Goal: Transaction & Acquisition: Purchase product/service

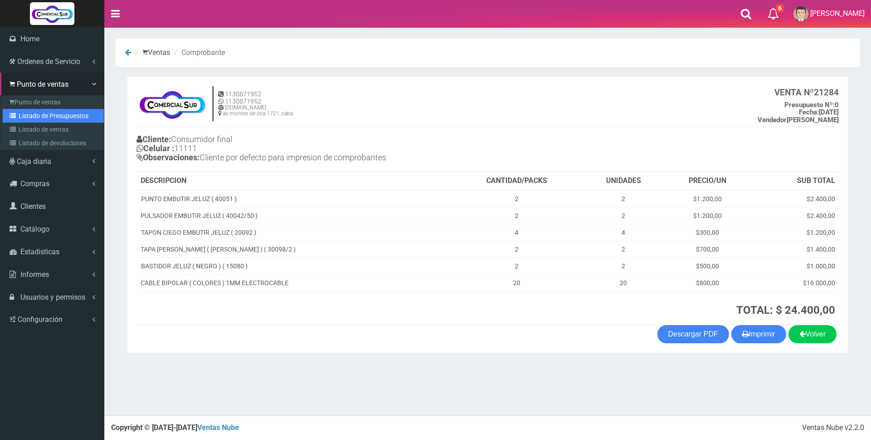
click at [43, 112] on link "Listado de Presupuestos" at bounding box center [53, 116] width 101 height 14
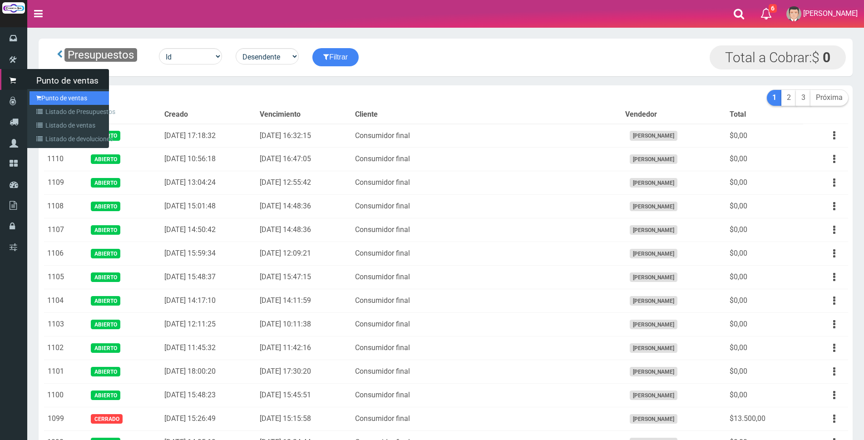
click at [43, 99] on link "Punto de ventas" at bounding box center [69, 98] width 79 height 14
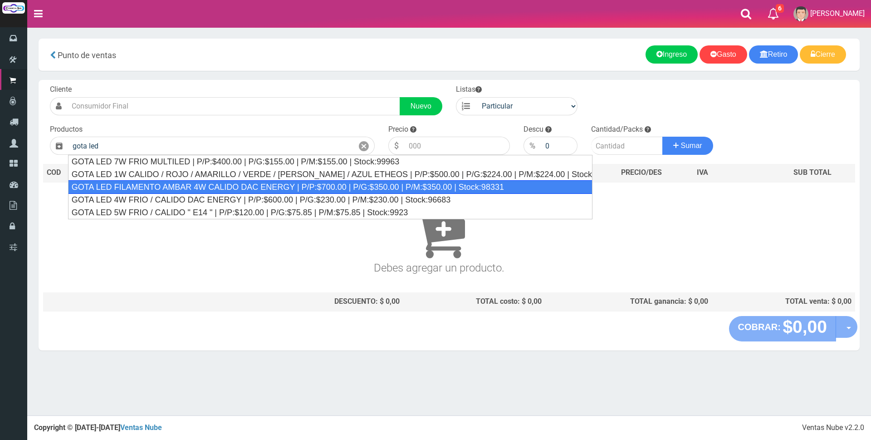
click at [301, 183] on div "GOTA LED FILAMENTO AMBAR 4W CALIDO DAC ENERGY | P/P:$700.00 | P/G:$350.00 | P/M…" at bounding box center [330, 187] width 525 height 14
type input "GOTA LED FILAMENTO AMBAR 4W CALIDO DAC ENERGY | P/P:$700.00 | P/G:$350.00 | P/M…"
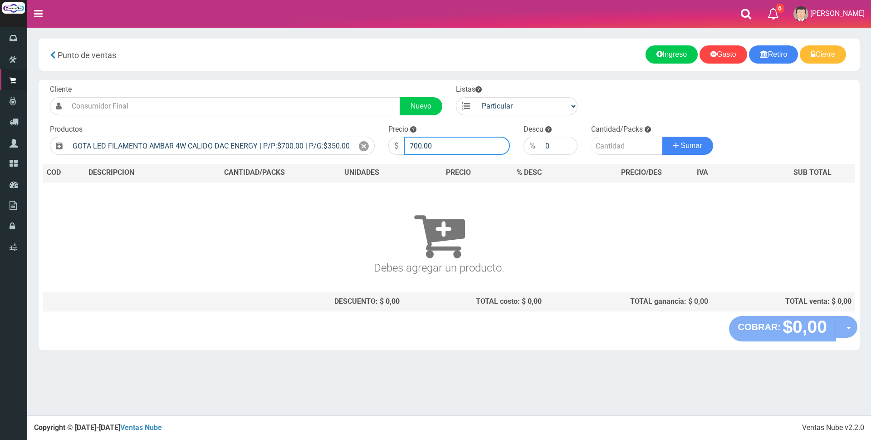
drag, startPoint x: 439, startPoint y: 145, endPoint x: 294, endPoint y: 125, distance: 146.1
click at [304, 84] on form "Cliente Nuevo Listas Particular Gremio Mayoristas" at bounding box center [449, 84] width 812 height 0
type input "3200"
type input "10"
click at [663, 137] on button "Sumar" at bounding box center [688, 146] width 51 height 18
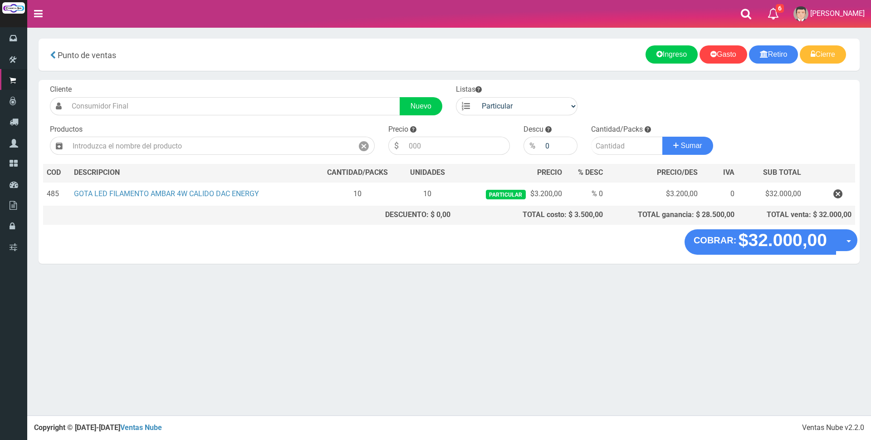
click at [772, 255] on div "COBRAR: $32.000,00 Opciones Hacer Devolucion Crear presupuesto" at bounding box center [449, 246] width 821 height 34
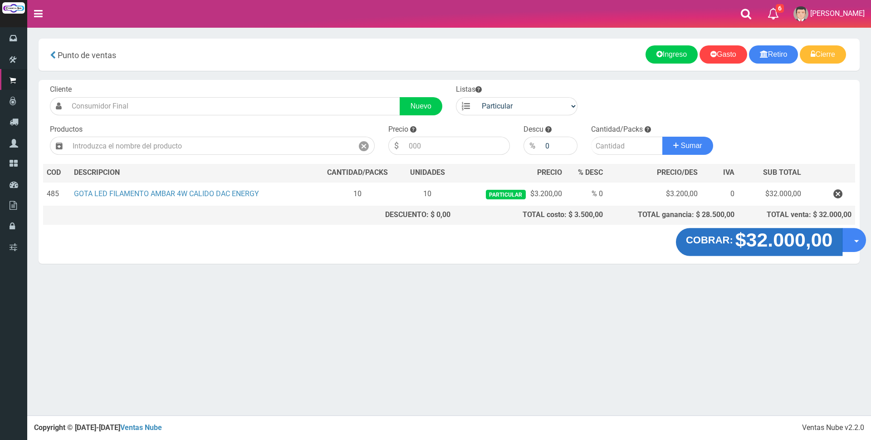
click at [753, 235] on strong "$32.000,00" at bounding box center [785, 239] width 98 height 21
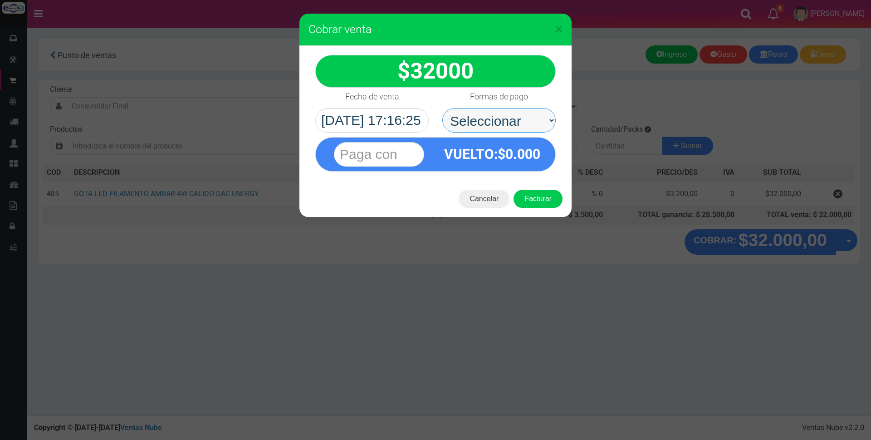
click at [520, 126] on select "Seleccionar Efectivo Tarjeta de Crédito Depósito Débito" at bounding box center [499, 120] width 113 height 25
select select "Efectivo"
click at [443, 108] on select "Seleccionar Efectivo Tarjeta de Crédito Depósito Débito" at bounding box center [499, 120] width 113 height 25
drag, startPoint x: 426, startPoint y: 153, endPoint x: 406, endPoint y: 153, distance: 19.5
click at [424, 153] on div at bounding box center [379, 155] width 113 height 34
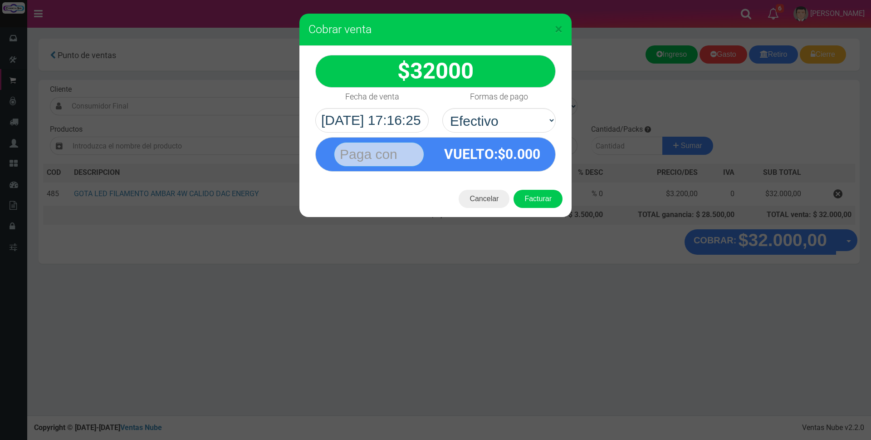
click at [399, 153] on input "text" at bounding box center [379, 154] width 90 height 25
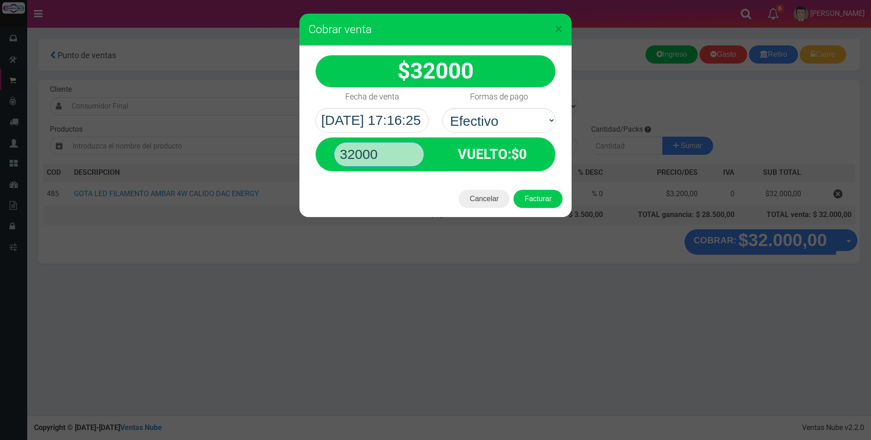
type input "32000"
click at [514, 190] on button "Facturar" at bounding box center [538, 199] width 49 height 18
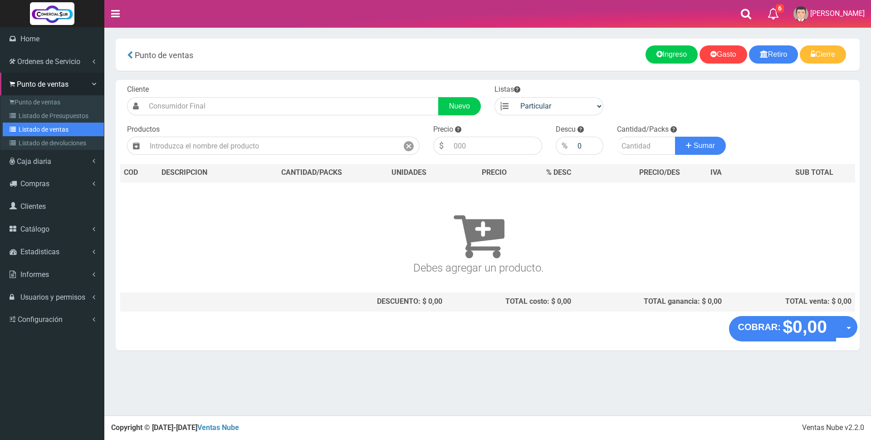
click at [37, 132] on link "Listado de ventas" at bounding box center [53, 130] width 101 height 14
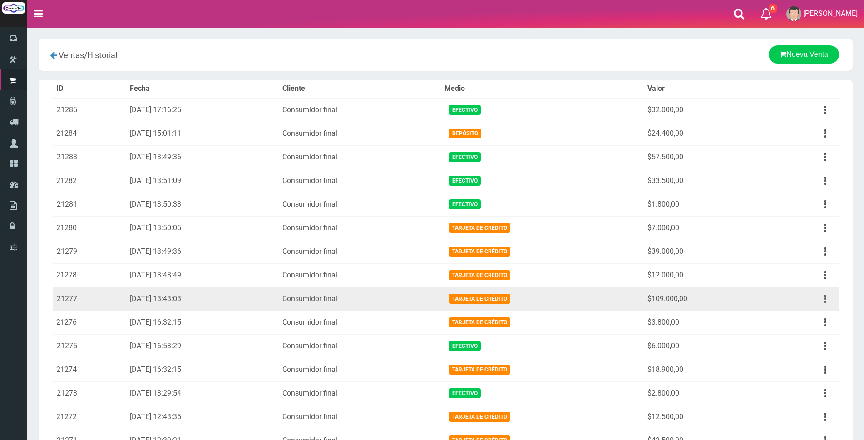
click at [826, 300] on icon "button" at bounding box center [825, 299] width 2 height 16
click at [819, 317] on link "Ver" at bounding box center [799, 321] width 72 height 20
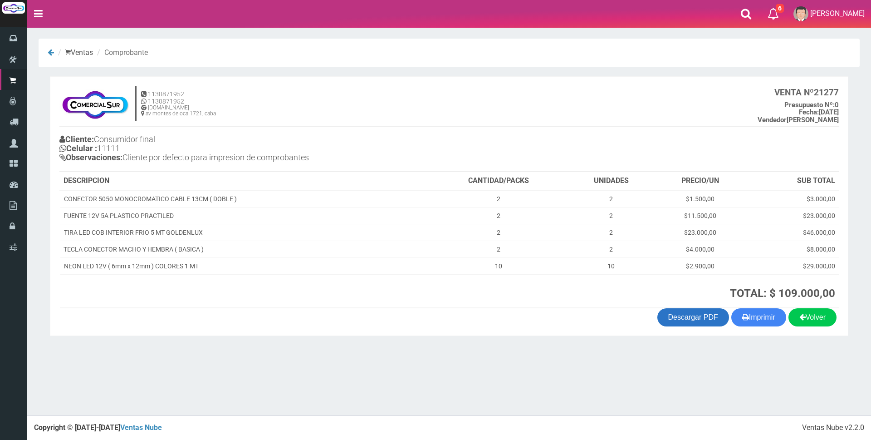
click at [695, 319] on link "Descargar PDF" at bounding box center [694, 317] width 72 height 18
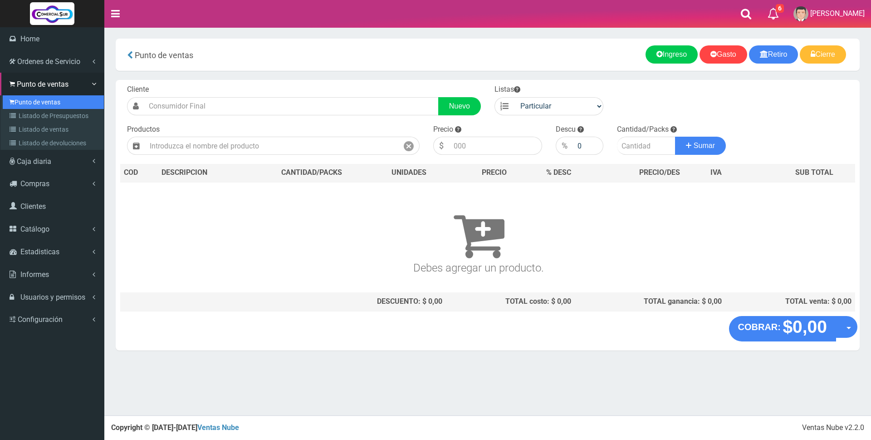
click at [29, 100] on link "Punto de ventas" at bounding box center [53, 102] width 101 height 14
